Goal: Task Accomplishment & Management: Use online tool/utility

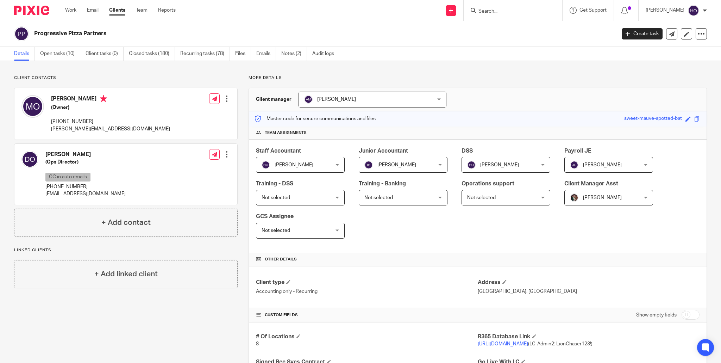
scroll to position [112, 0]
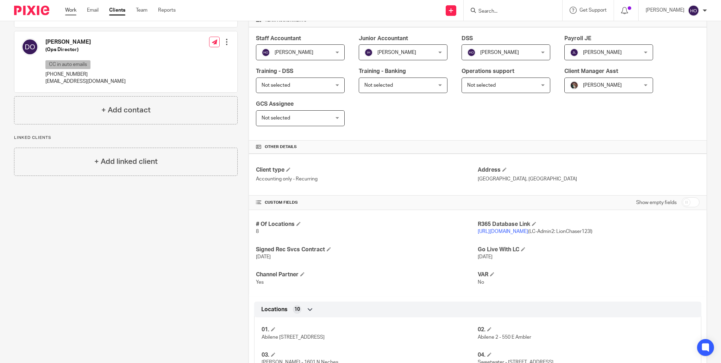
click at [68, 9] on link "Work" at bounding box center [70, 10] width 11 height 7
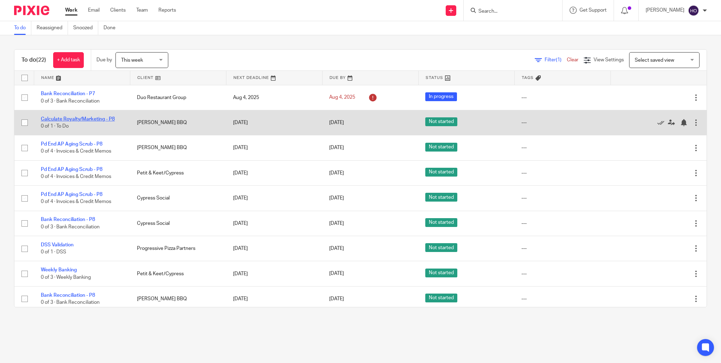
click at [93, 118] on link "Calculate Royalty/Marketing - P8" at bounding box center [78, 119] width 74 height 5
click at [104, 118] on link "Calculate Royalty/Marketing - P8" at bounding box center [78, 119] width 74 height 5
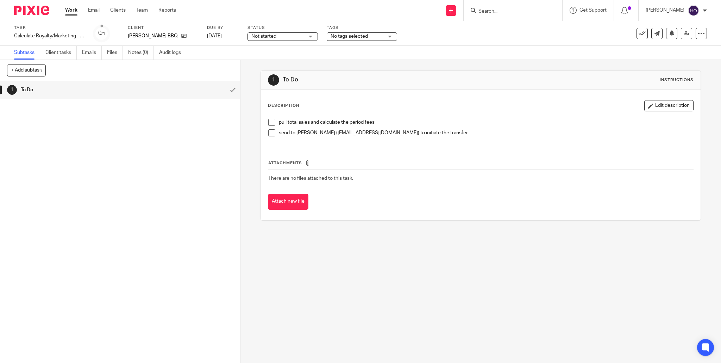
click at [68, 10] on link "Work" at bounding box center [71, 10] width 12 height 7
click at [71, 10] on link "Work" at bounding box center [71, 10] width 12 height 7
